Goal: Task Accomplishment & Management: Complete application form

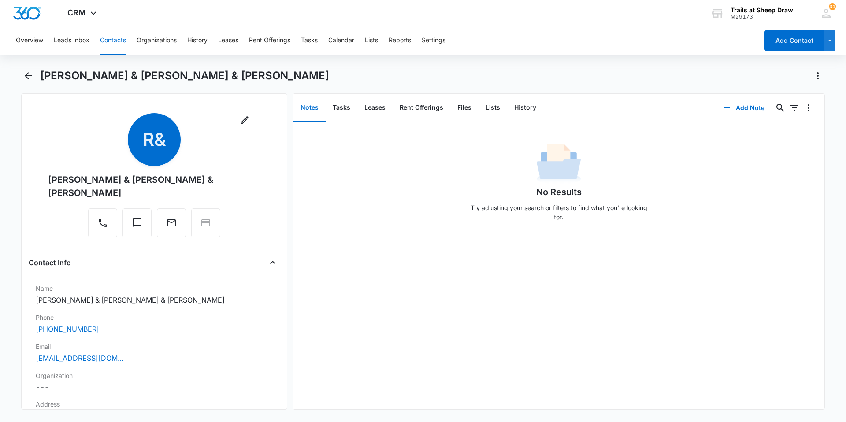
drag, startPoint x: 123, startPoint y: 43, endPoint x: 147, endPoint y: 43, distance: 23.8
click at [126, 43] on button "Contacts" at bounding box center [113, 40] width 26 height 28
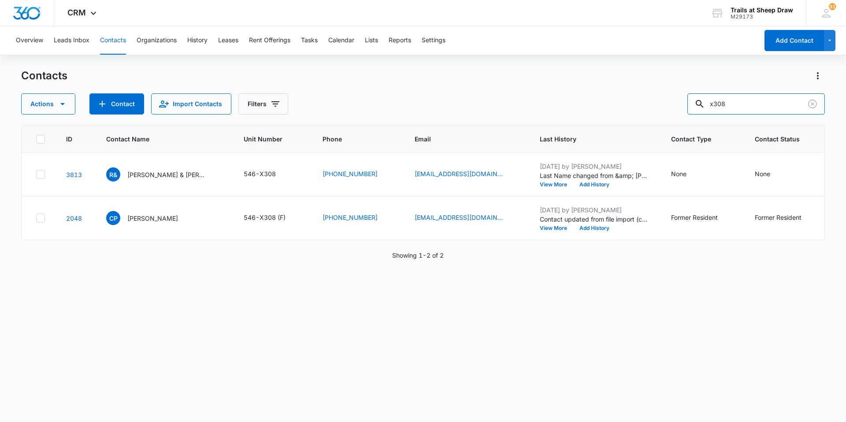
drag, startPoint x: 757, startPoint y: 99, endPoint x: 666, endPoint y: 122, distance: 94.1
click at [666, 122] on div "Contacts Actions Contact Import Contacts Filters x308 ID Contact Name Unit Numb…" at bounding box center [423, 245] width 804 height 352
type input "w101"
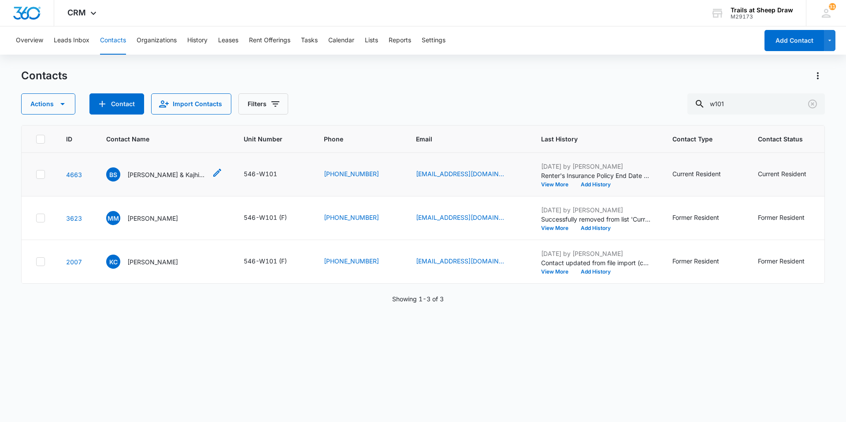
click at [169, 174] on p "[PERSON_NAME] & Kajhia [PERSON_NAME]" at bounding box center [166, 174] width 79 height 9
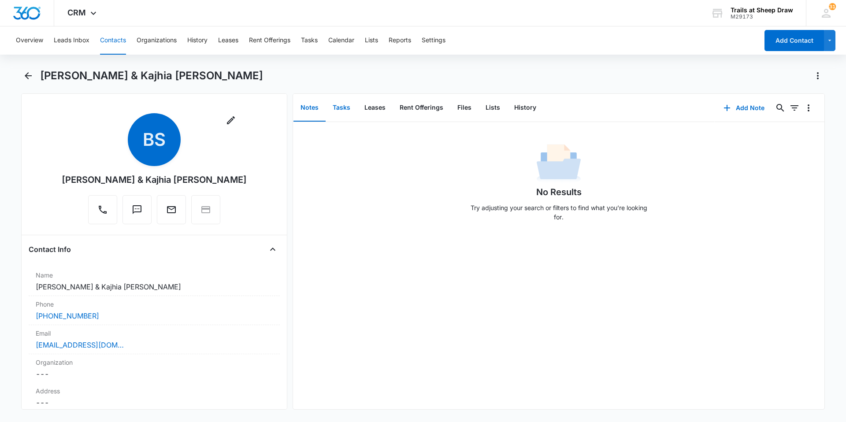
click at [347, 110] on button "Tasks" at bounding box center [342, 107] width 32 height 27
click at [749, 112] on button "Add Task" at bounding box center [744, 107] width 58 height 21
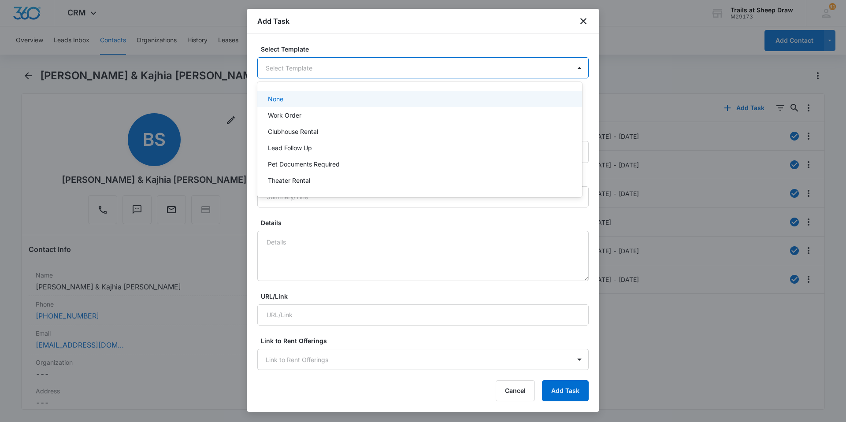
click at [432, 70] on body "CRM Apps Reputation Websites Forms CRM Email Social Content Ads Intelligence Fi…" at bounding box center [423, 211] width 846 height 422
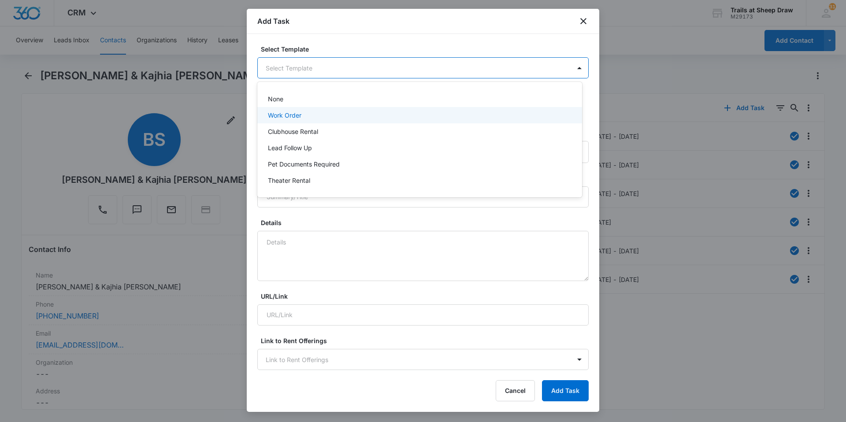
click at [300, 117] on p "Work Order" at bounding box center [284, 115] width 33 height 9
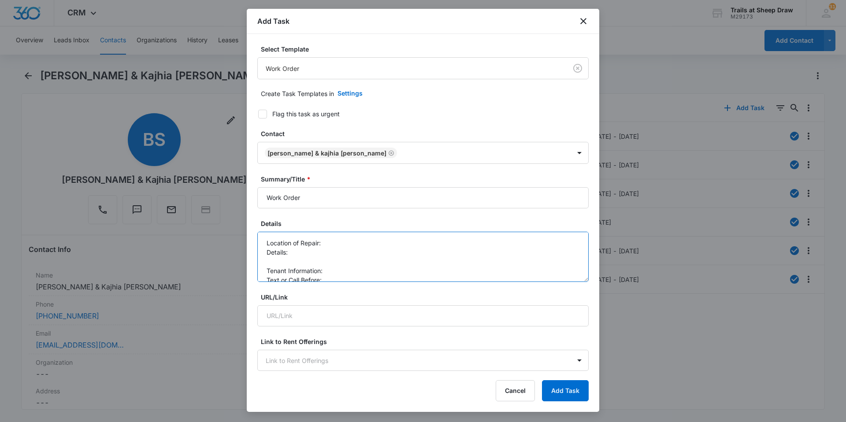
click at [351, 242] on textarea "Location of Repair: Details: Tenant Information: Text or Call Before:" at bounding box center [422, 257] width 331 height 50
click at [290, 265] on textarea "Location of Repair: Patio Details: Tenant Information: Text or Call Before:" at bounding box center [422, 257] width 331 height 50
click at [358, 270] on textarea "Location of Repair: Patio Details: *Bush needs removed in front of Patio Tenant…" at bounding box center [422, 257] width 331 height 50
click at [364, 274] on textarea "Location of Repair: Patio Details: *Bush needs removed in front of Patio Tenant…" at bounding box center [422, 257] width 331 height 50
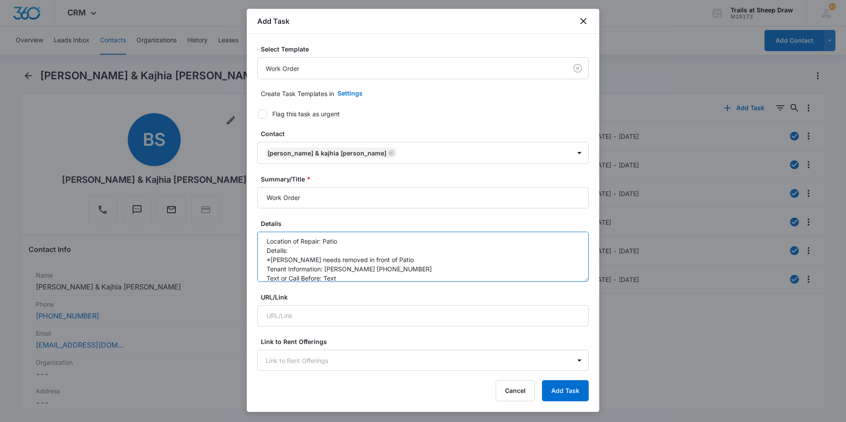
scroll to position [0, 0]
type textarea "Location of Repair: Patio Details: *Bush needs removed in front of Patio Tenant…"
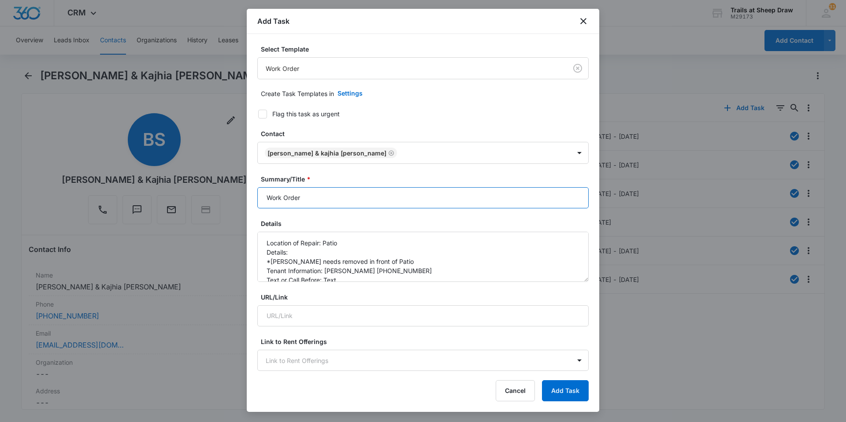
click at [261, 197] on input "Work Order" at bounding box center [422, 197] width 331 height 21
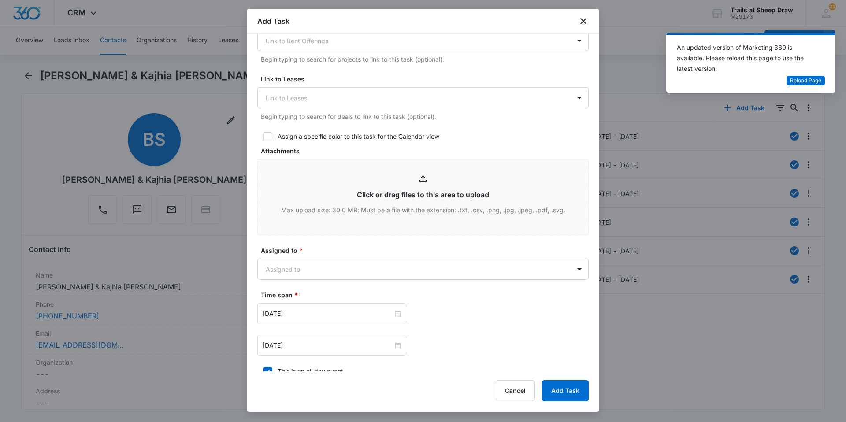
scroll to position [396, 0]
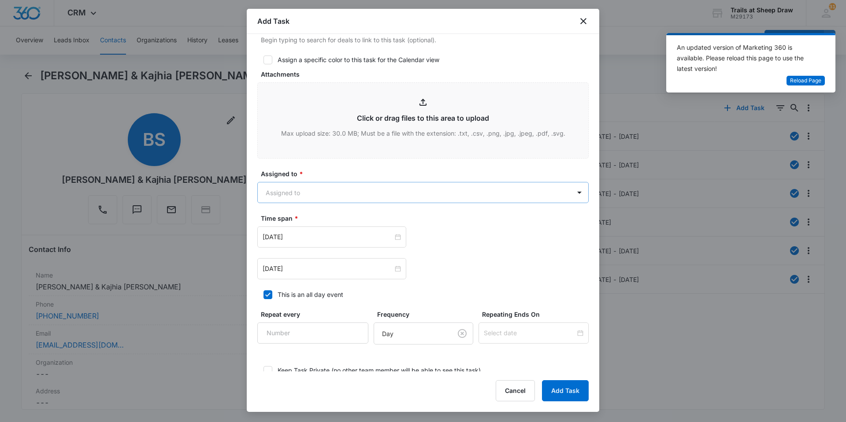
type input "W101 Work Order"
click at [297, 185] on body "CRM Apps Reputation Websites Forms CRM Email Social Content Ads Intelligence Fi…" at bounding box center [423, 211] width 846 height 422
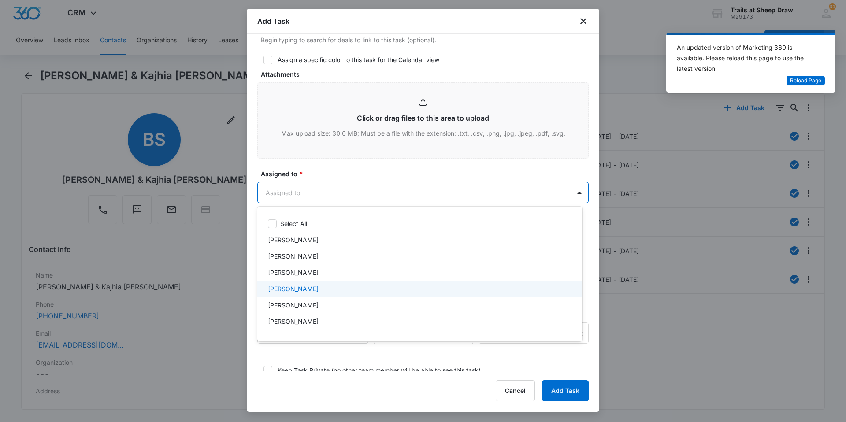
click at [308, 291] on p "[PERSON_NAME]" at bounding box center [293, 288] width 51 height 9
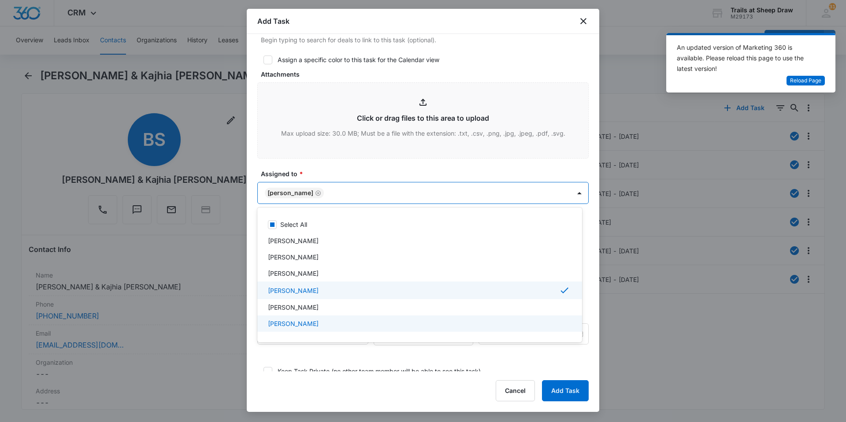
click at [309, 320] on p "[PERSON_NAME]" at bounding box center [293, 323] width 51 height 9
click at [426, 189] on div at bounding box center [423, 211] width 846 height 422
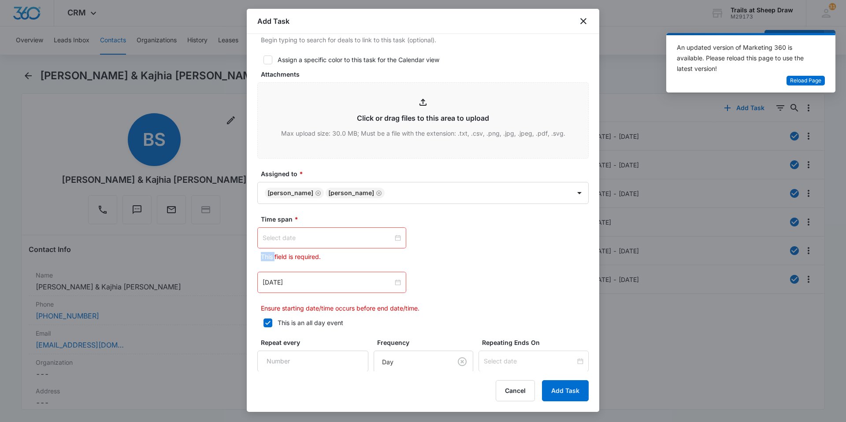
click at [393, 240] on div at bounding box center [332, 238] width 138 height 10
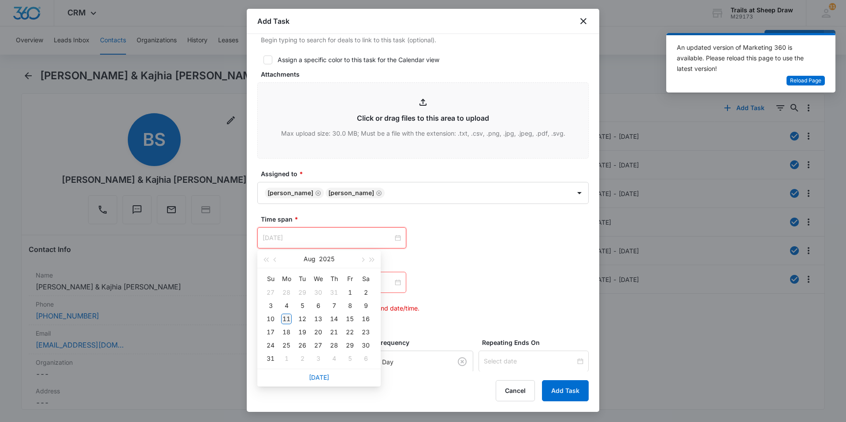
type input "Aug 11, 2025"
click at [282, 322] on div "11" at bounding box center [286, 319] width 11 height 11
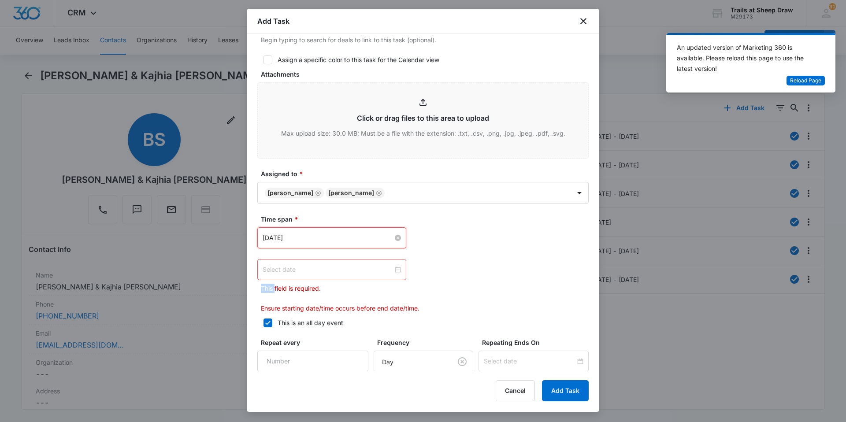
click at [395, 268] on div at bounding box center [332, 270] width 138 height 10
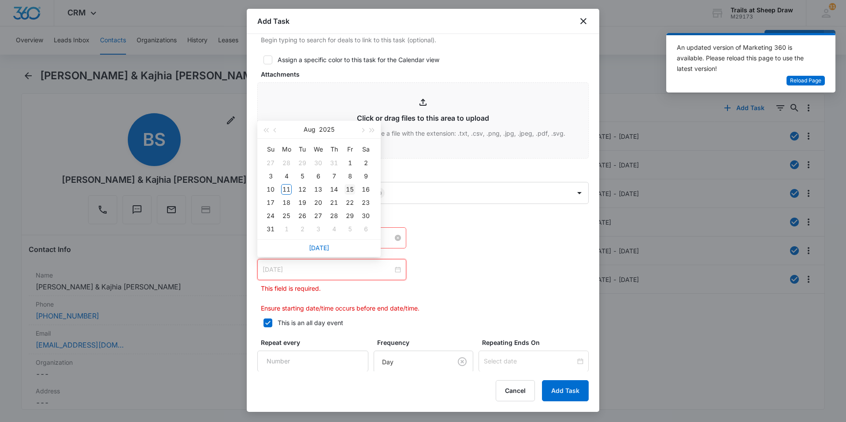
type input "Aug 15, 2025"
click at [350, 190] on div "15" at bounding box center [349, 189] width 11 height 11
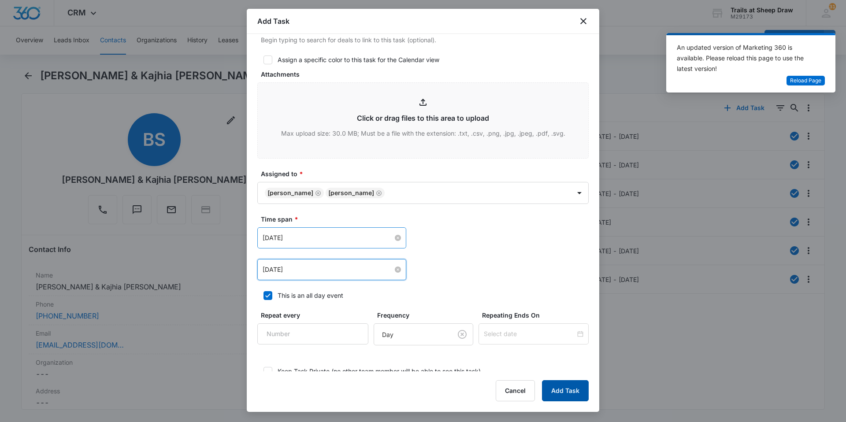
click at [551, 393] on button "Add Task" at bounding box center [565, 390] width 47 height 21
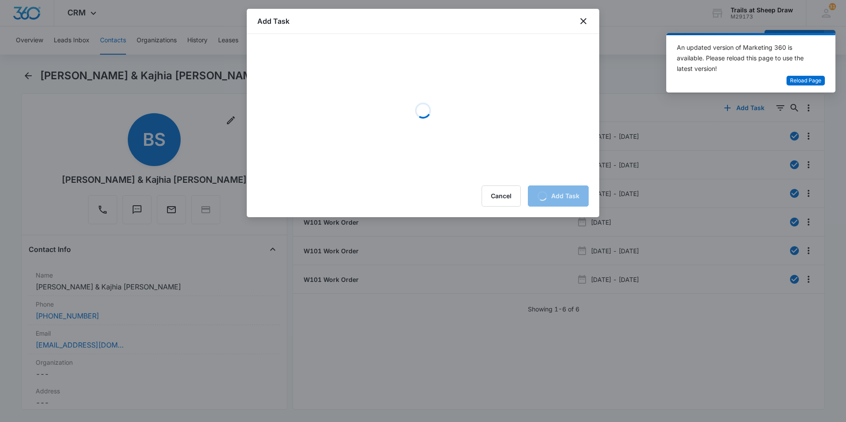
scroll to position [0, 0]
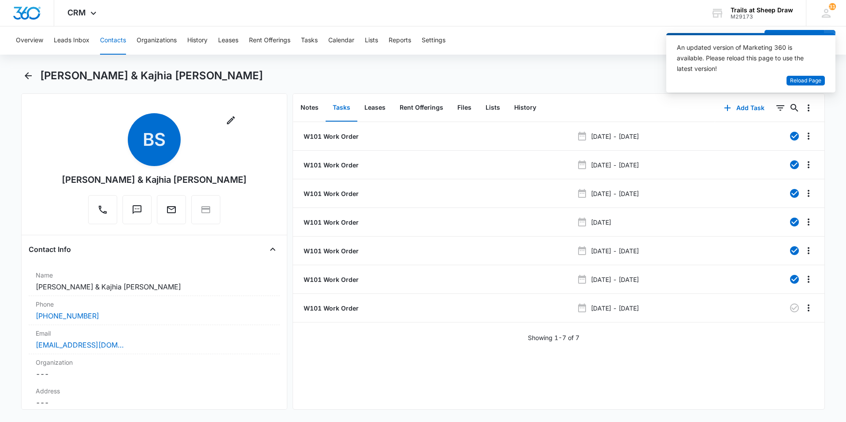
click at [123, 42] on button "Contacts" at bounding box center [113, 40] width 26 height 28
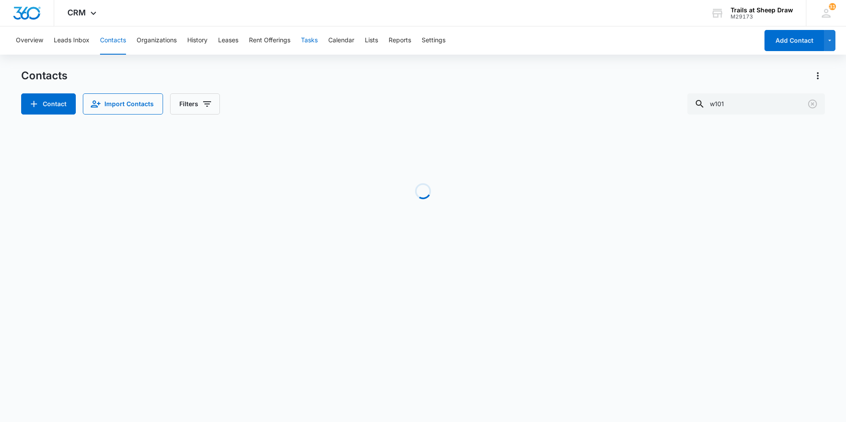
click at [310, 43] on button "Tasks" at bounding box center [309, 40] width 17 height 28
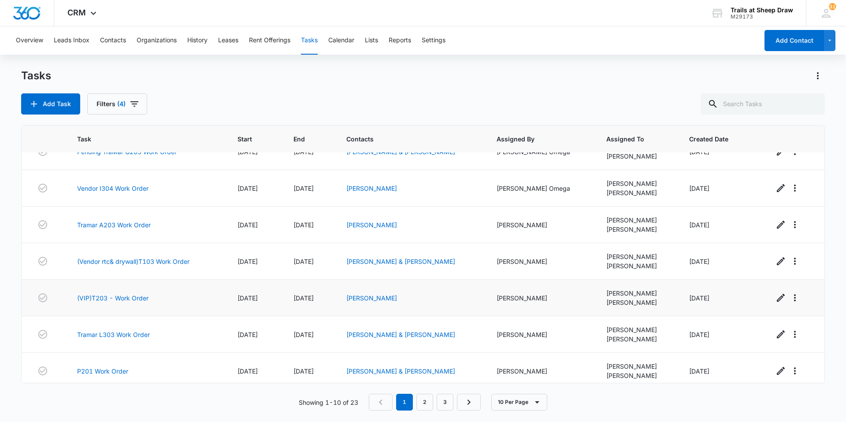
scroll to position [135, 0]
